Goal: Task Accomplishment & Management: Manage account settings

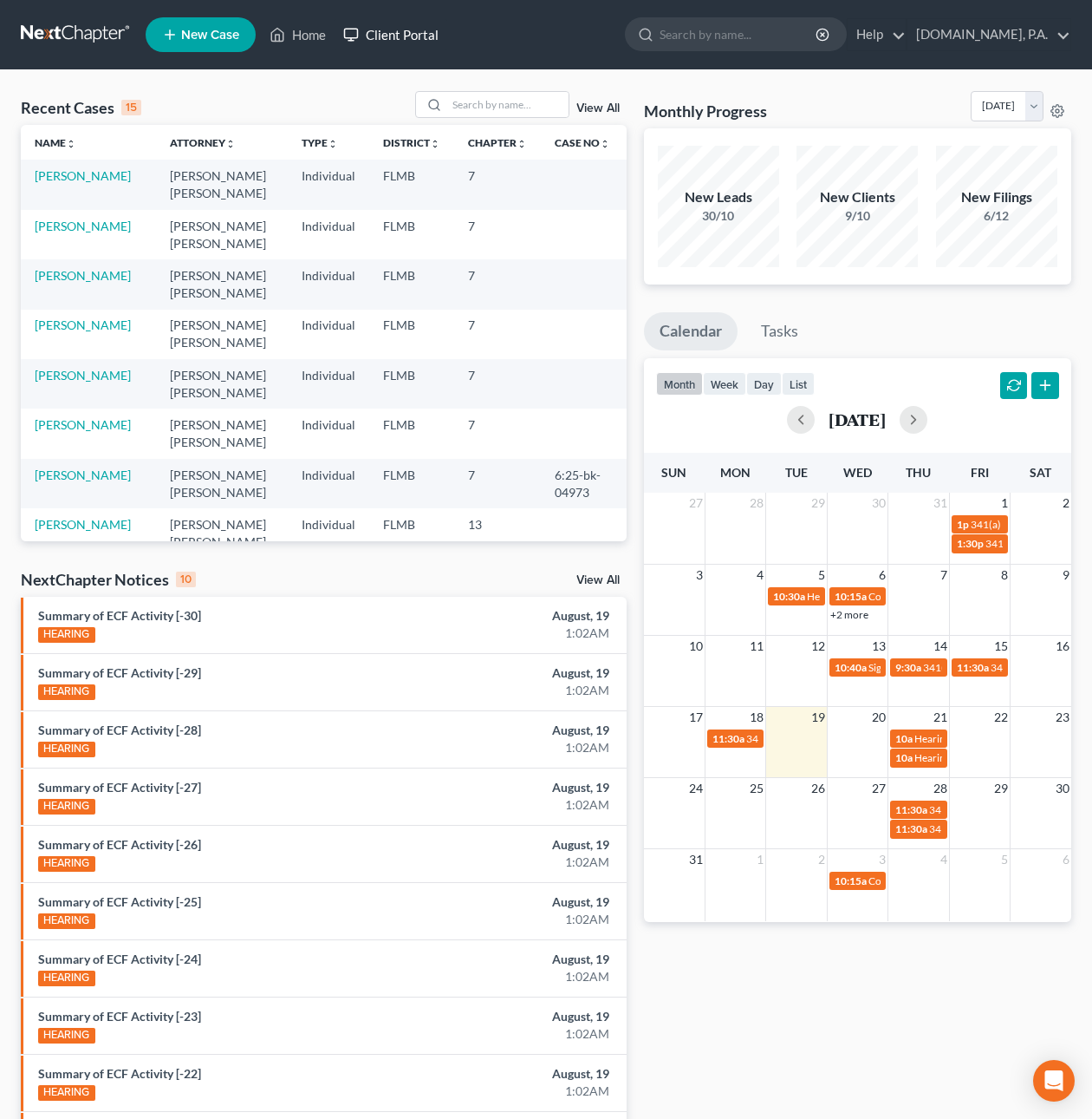
click at [415, 35] on link "Client Portal" at bounding box center [391, 34] width 113 height 31
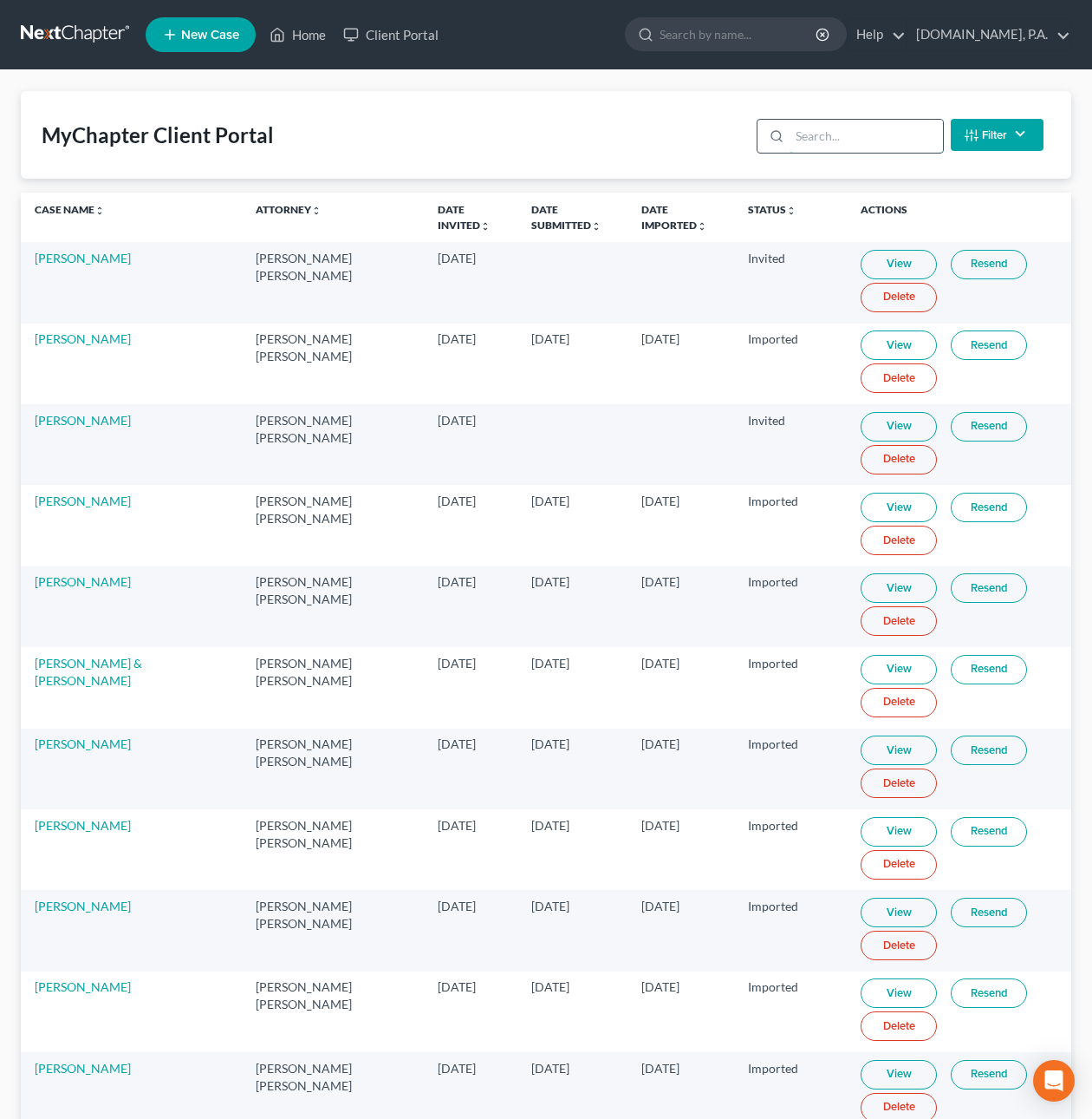
click at [838, 133] on input "search" at bounding box center [867, 136] width 154 height 33
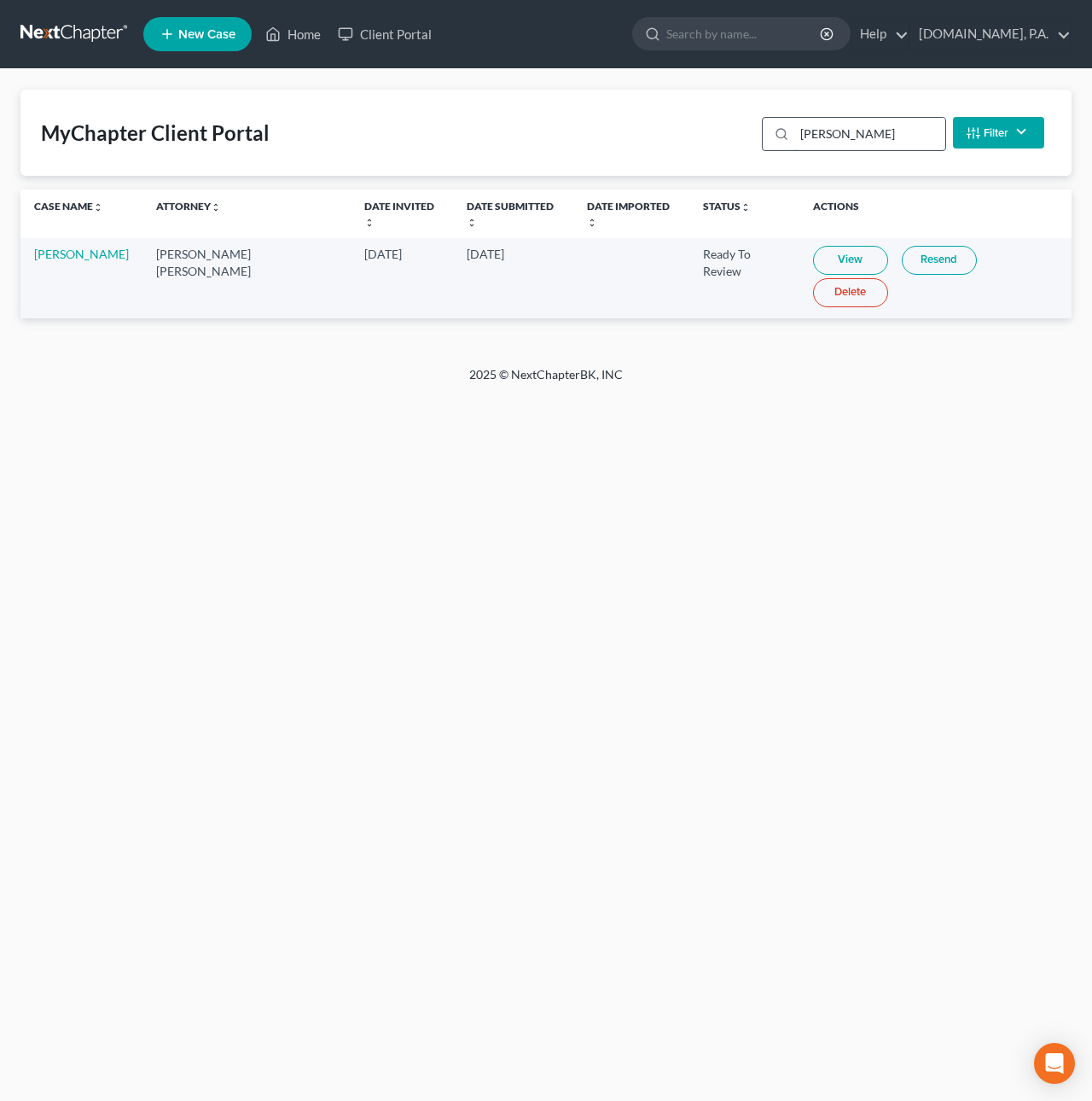
type input "Allen"
click at [813, 246] on link "View" at bounding box center [850, 261] width 75 height 29
click at [76, 37] on link at bounding box center [75, 33] width 109 height 30
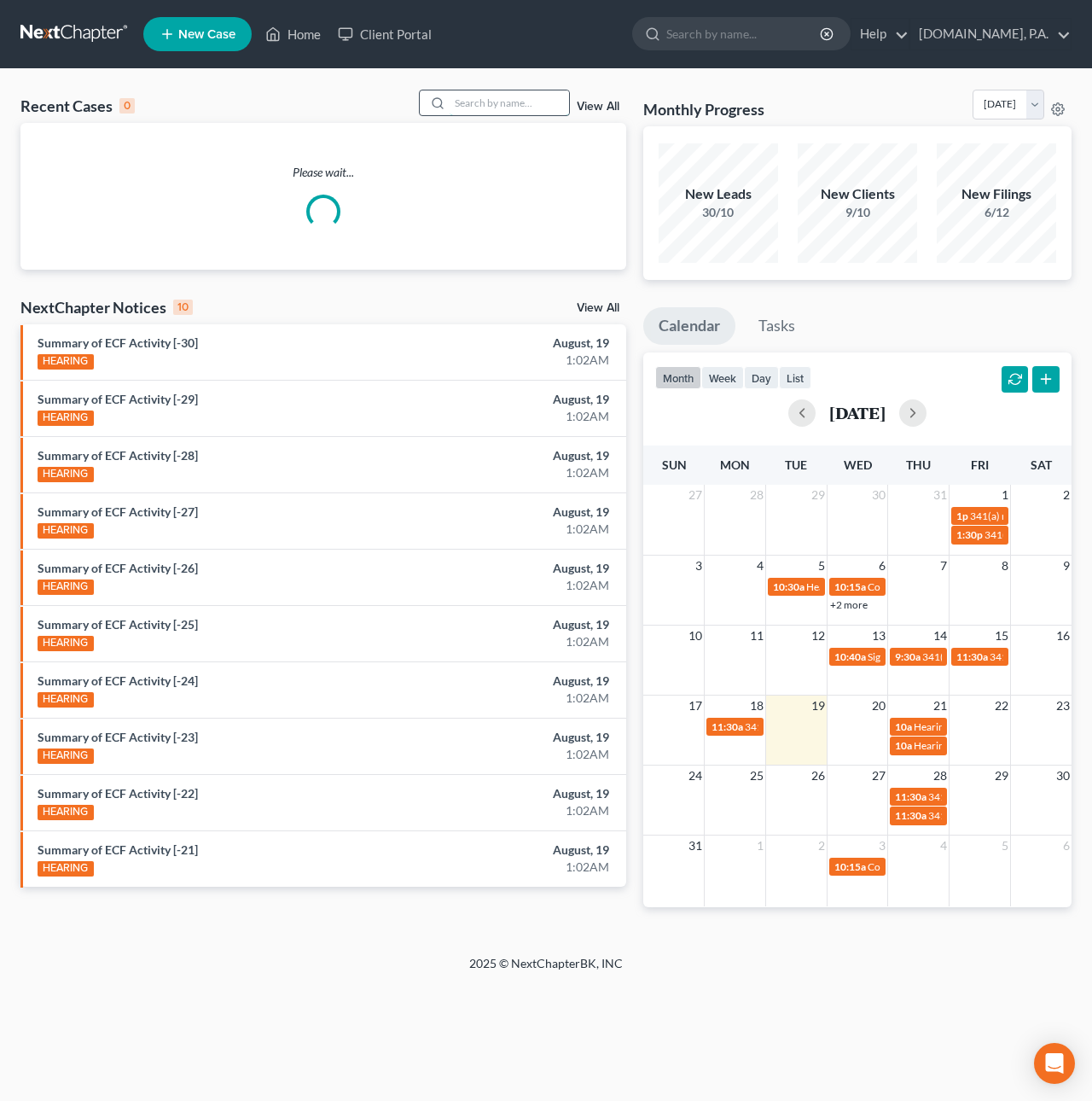
click at [478, 97] on input "search" at bounding box center [509, 103] width 119 height 24
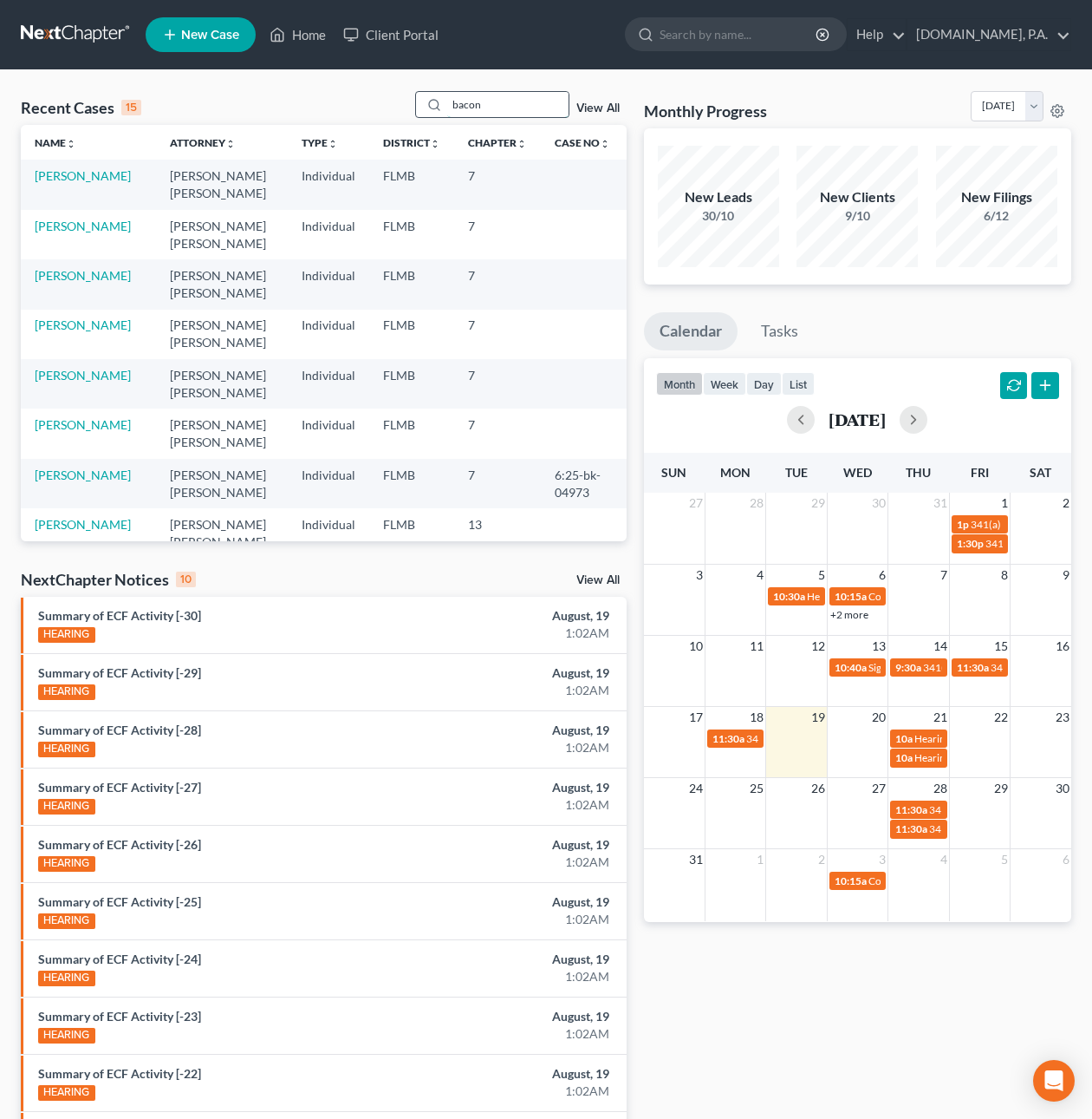
type input "bacon"
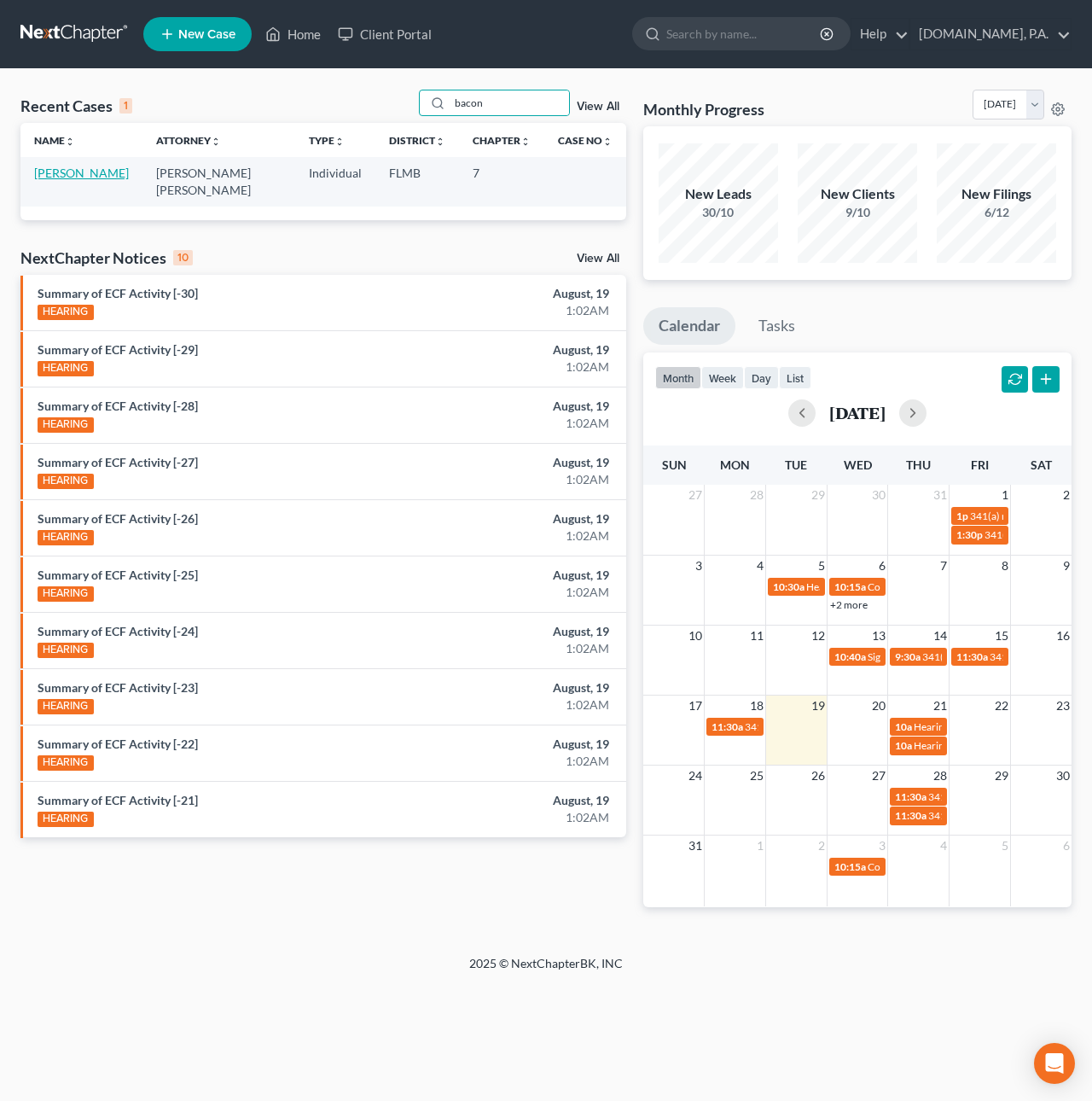
click at [91, 167] on link "[PERSON_NAME]" at bounding box center [81, 172] width 95 height 15
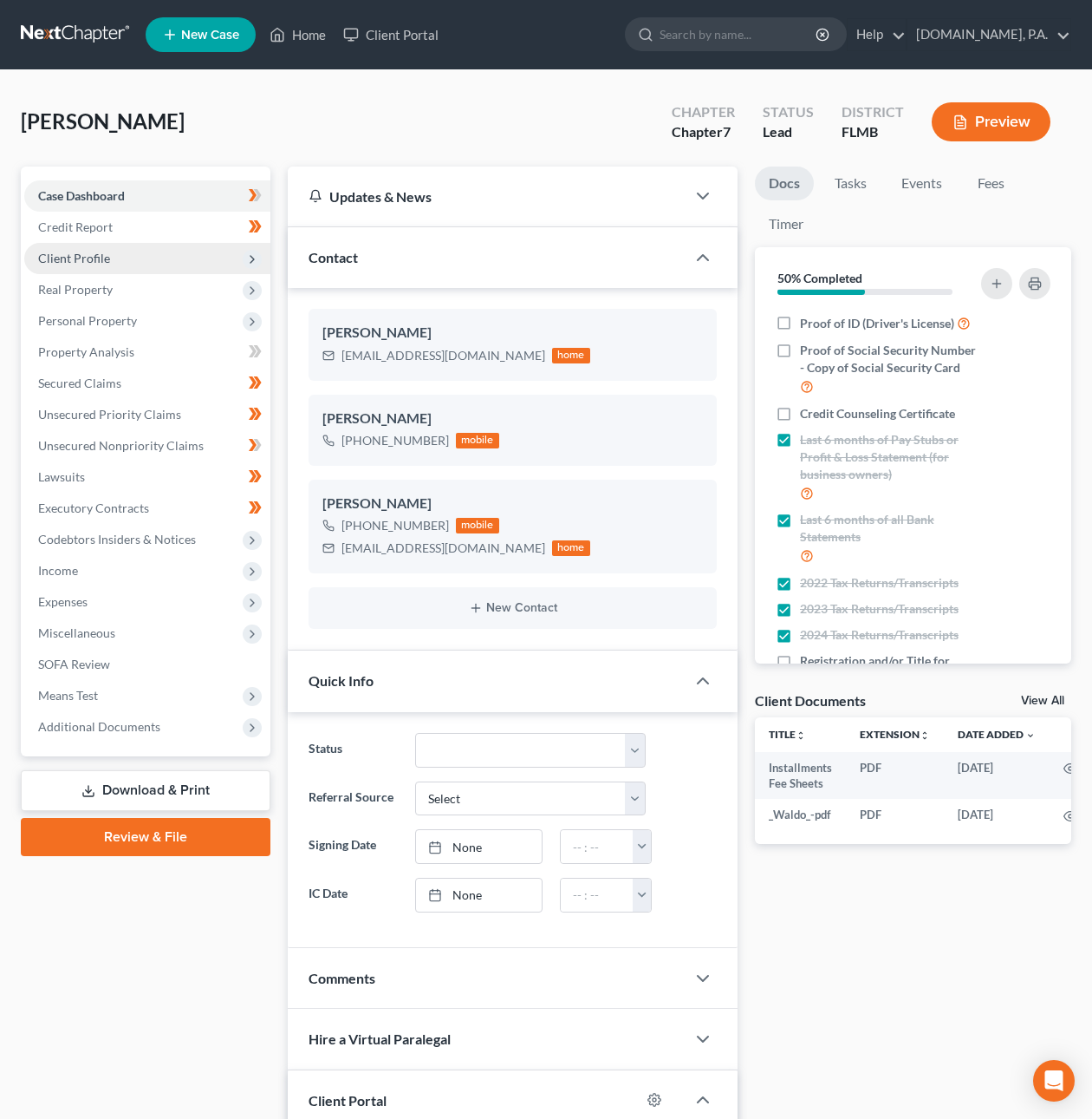
click at [65, 262] on span "Client Profile" at bounding box center [73, 257] width 71 height 15
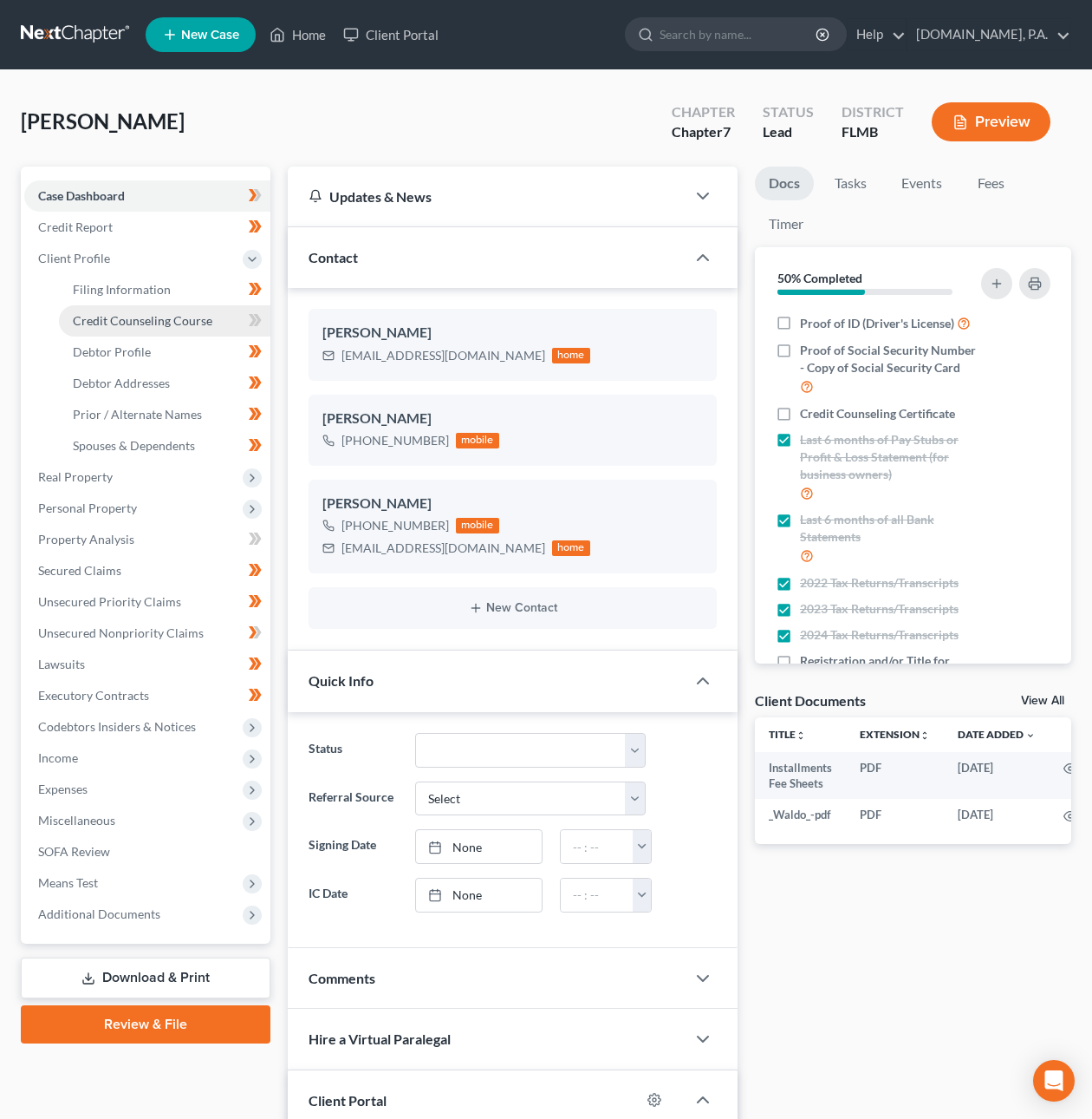
click at [92, 321] on span "Credit Counseling Course" at bounding box center [142, 320] width 140 height 15
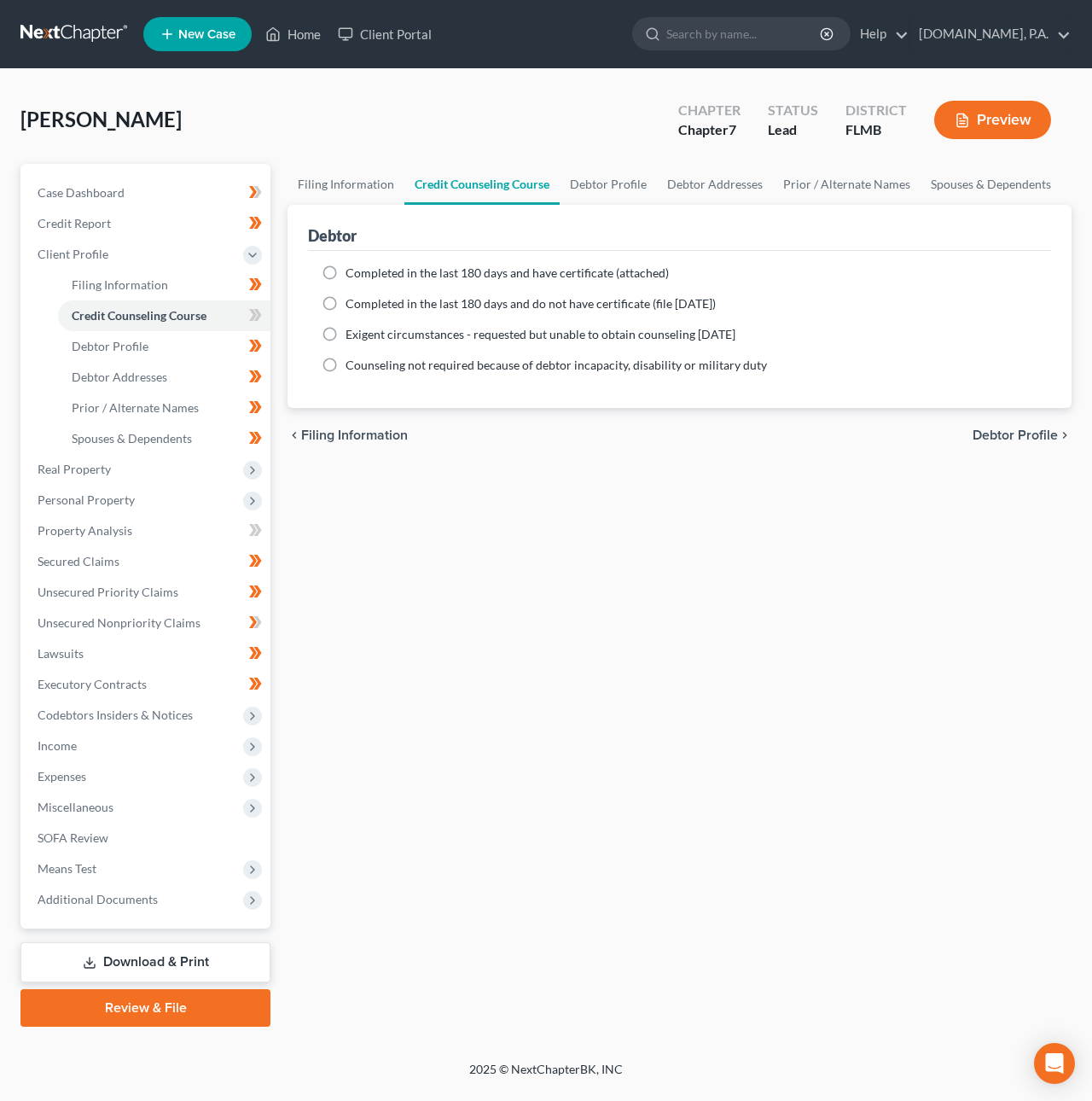
click at [346, 270] on label "Completed in the last 180 days and have certificate (attached)" at bounding box center [507, 273] width 323 height 17
click at [353, 270] on input "Completed in the last 180 days and have certificate (attached)" at bounding box center [357, 270] width 11 height 11
radio input "true"
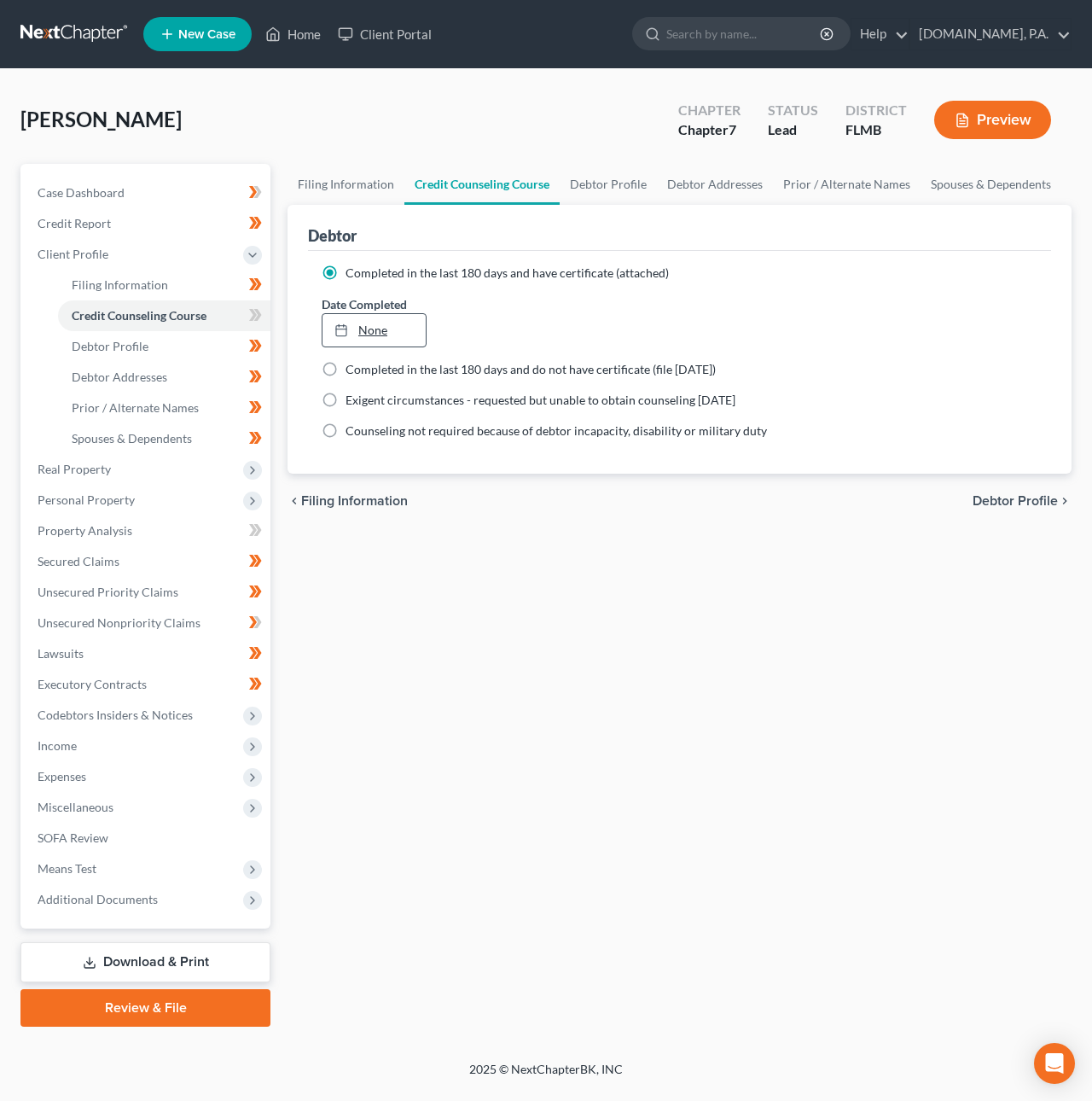
click at [381, 326] on link "None" at bounding box center [374, 329] width 104 height 32
click at [108, 893] on span "Additional Documents" at bounding box center [97, 899] width 120 height 15
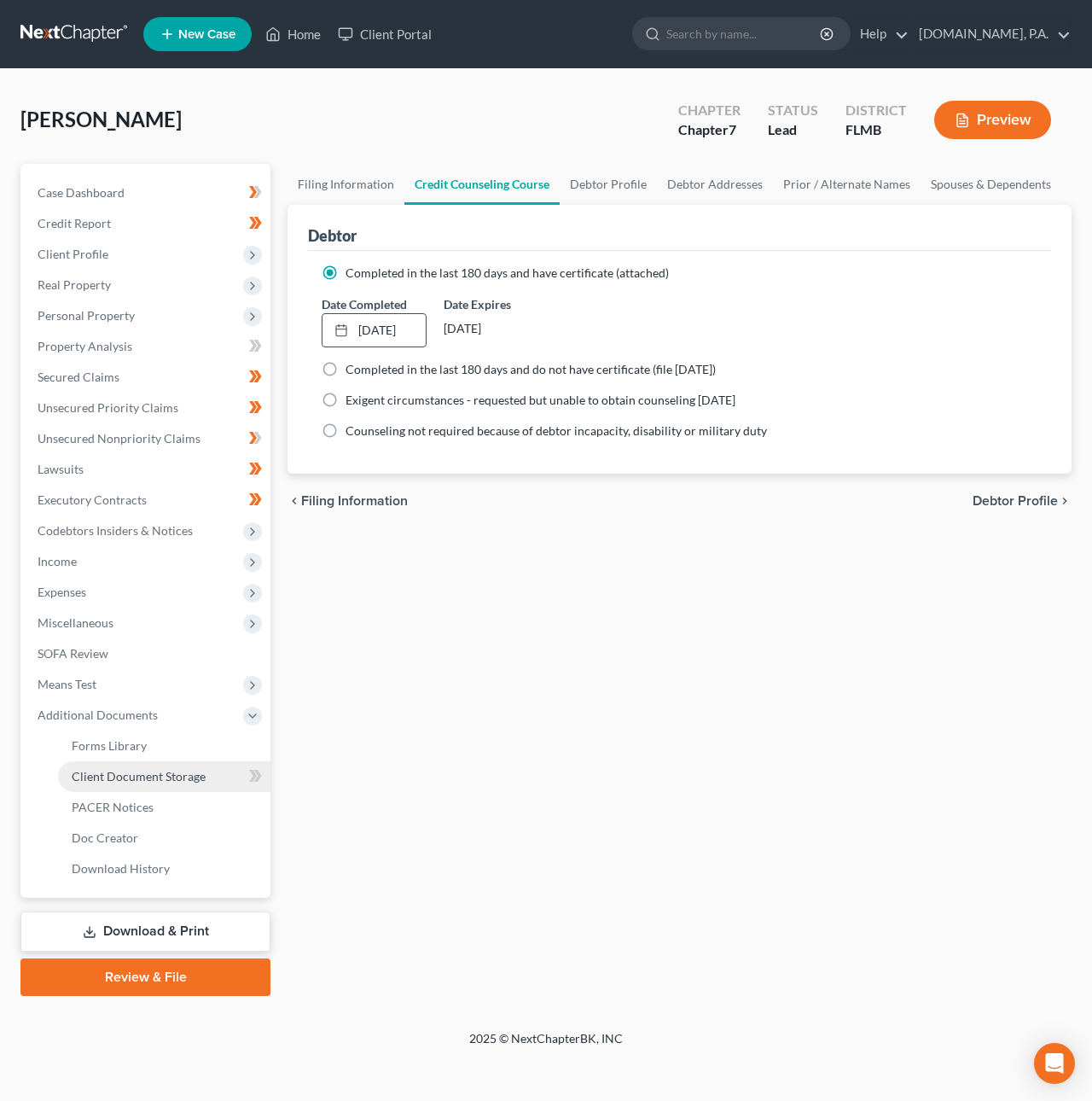
click at [125, 779] on span "Client Document Storage" at bounding box center [138, 776] width 134 height 15
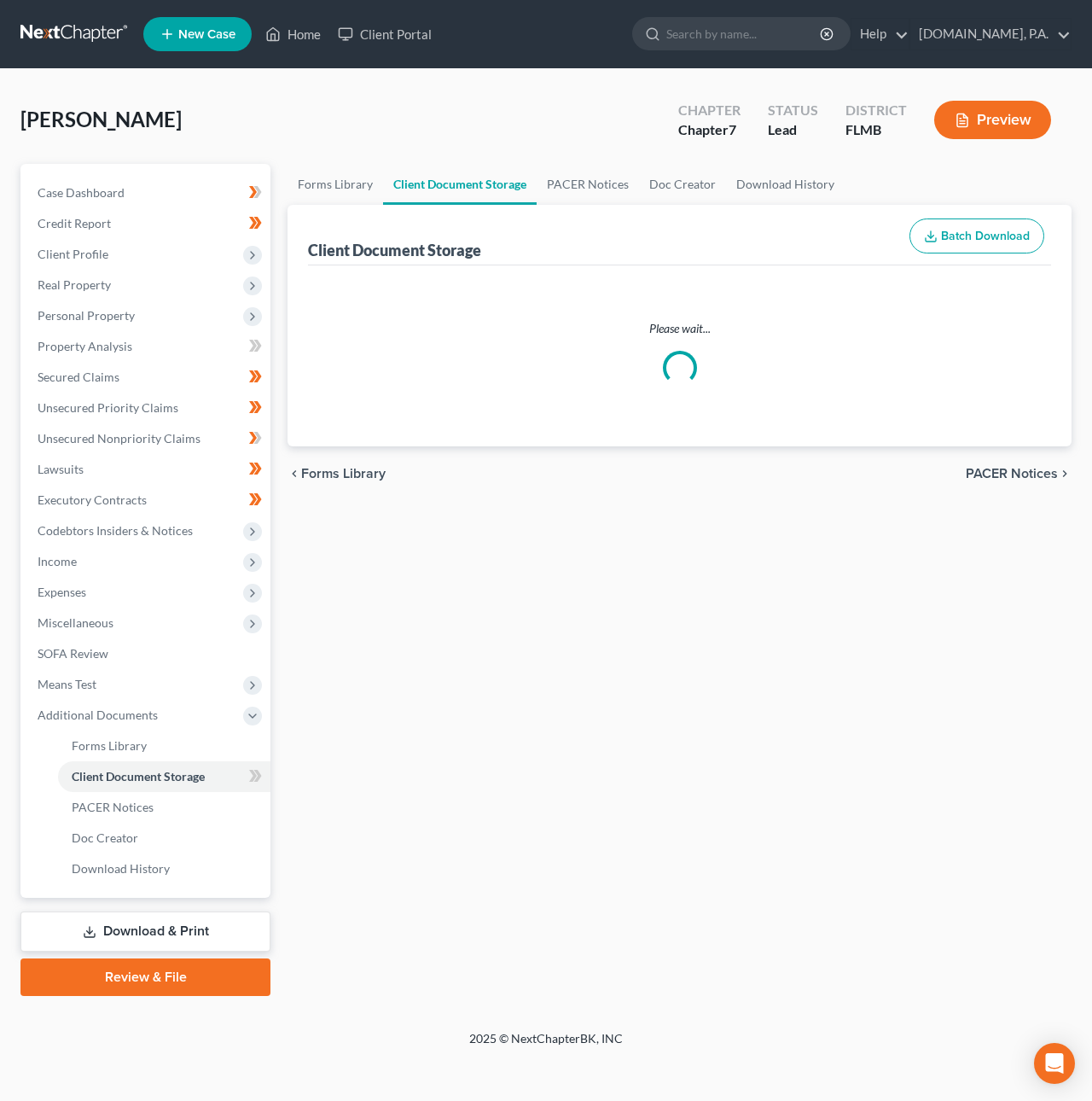
select select "4"
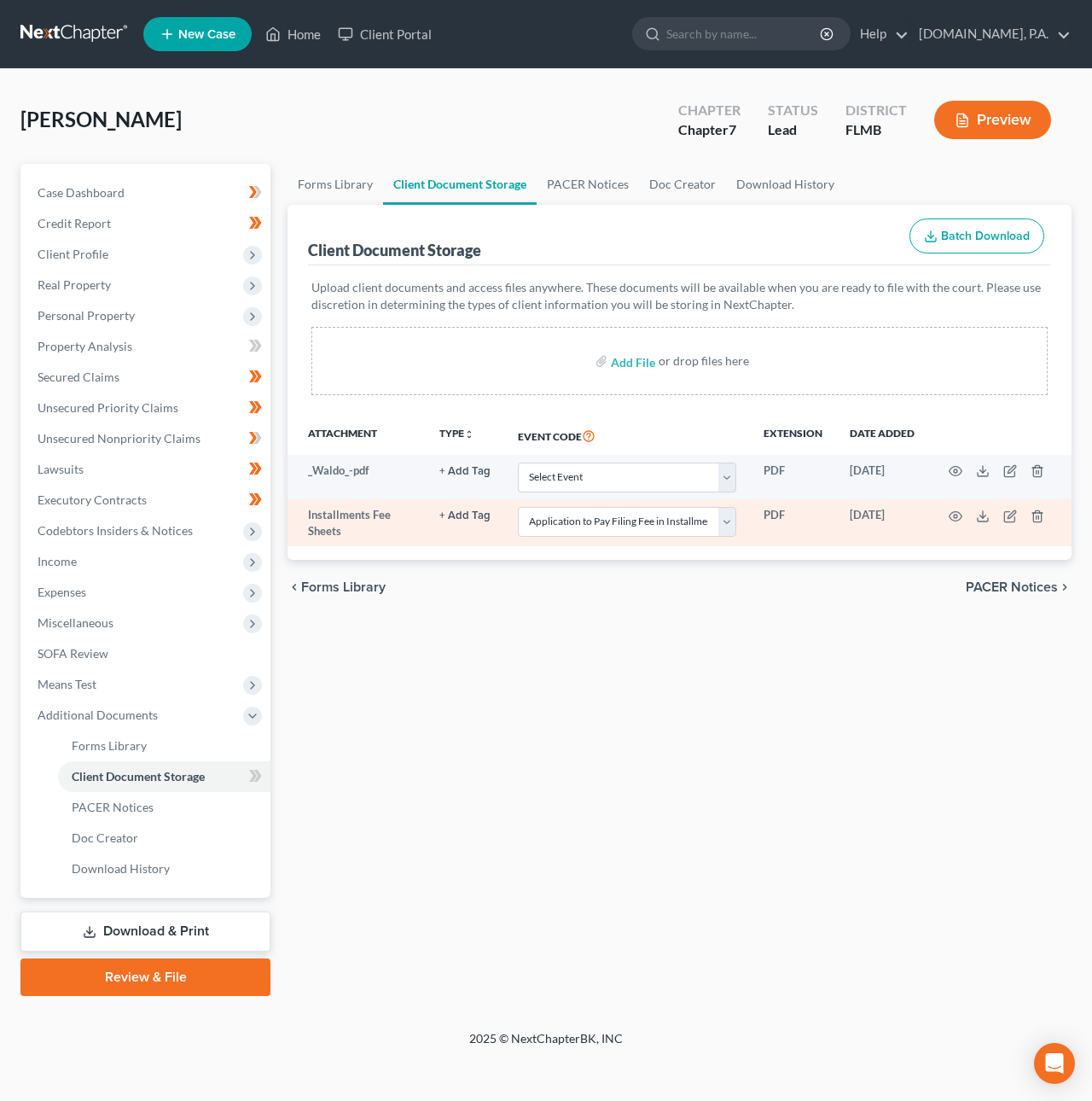
select select "4"
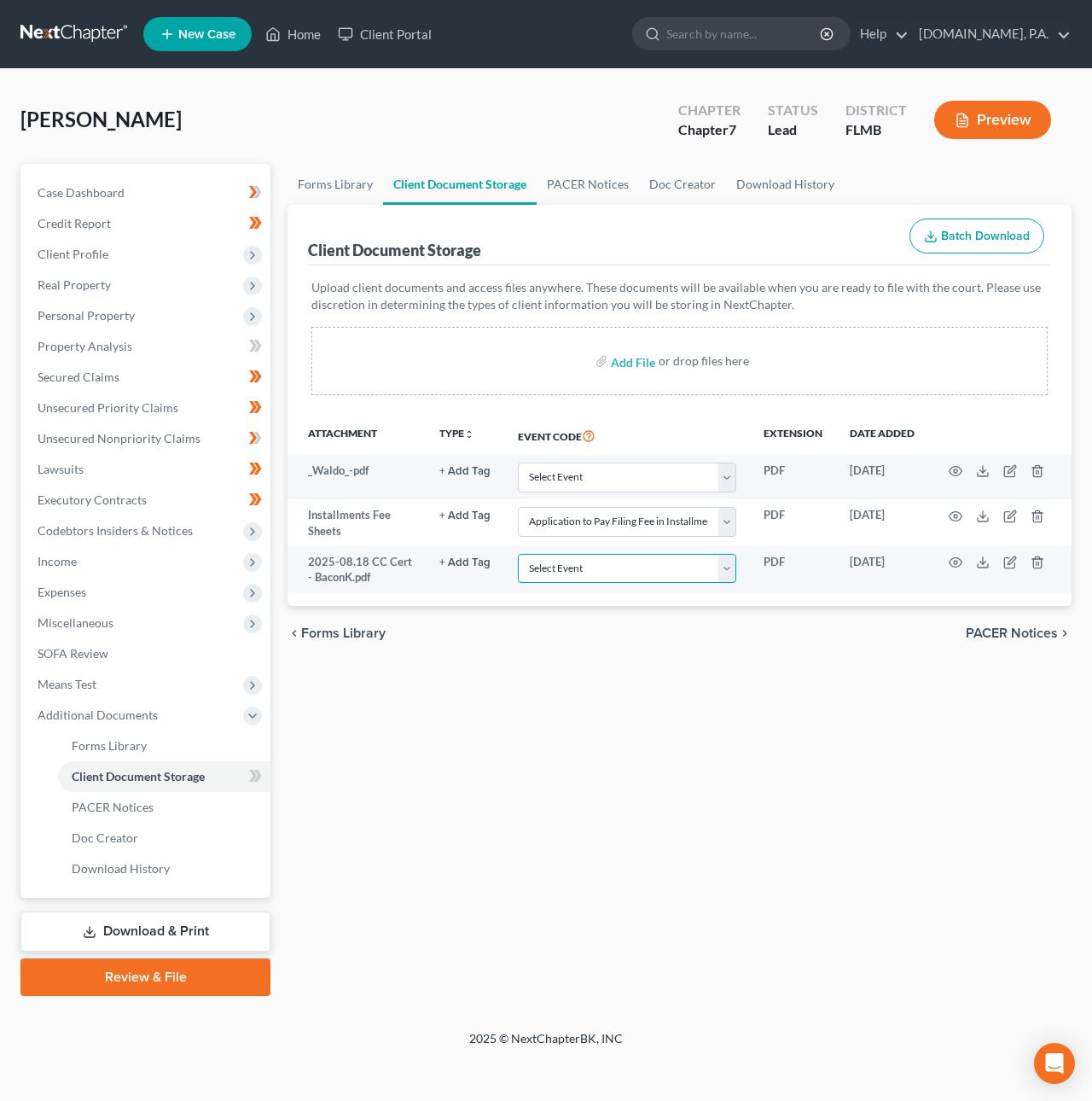
click at [582, 571] on select "Select Event 20 Largest Unsecured Creditors Amended Chapter 13 Plan Amended Cre…" at bounding box center [627, 569] width 219 height 30
select select "9"
click at [519, 554] on select "Select Event 20 Largest Unsecured Creditors Amended Chapter 13 Plan Amended Cre…" at bounding box center [627, 569] width 219 height 30
click at [57, 30] on link at bounding box center [75, 33] width 109 height 30
